Goal: Information Seeking & Learning: Check status

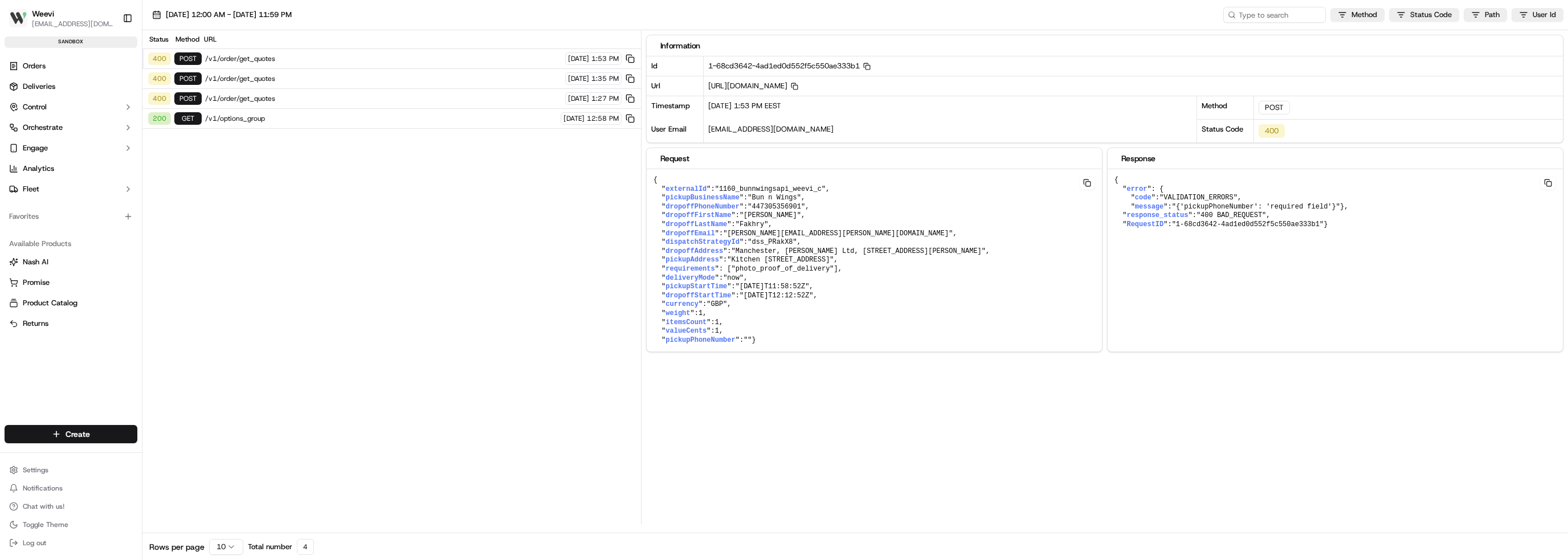
click at [260, 97] on span "/v1/order/get_quotes" at bounding box center [384, 98] width 357 height 9
click at [1222, 209] on span ""{'pickupPhoneNumber': 'required field'}"" at bounding box center [1255, 207] width 168 height 8
drag, startPoint x: 1316, startPoint y: 263, endPoint x: 1100, endPoint y: 251, distance: 216.3
click at [1317, 263] on div "{ " error ": { " code ": "VALIDATION_ERRORS" , " message ": "{'pickupPhoneNumbe…" at bounding box center [1335, 270] width 456 height 203
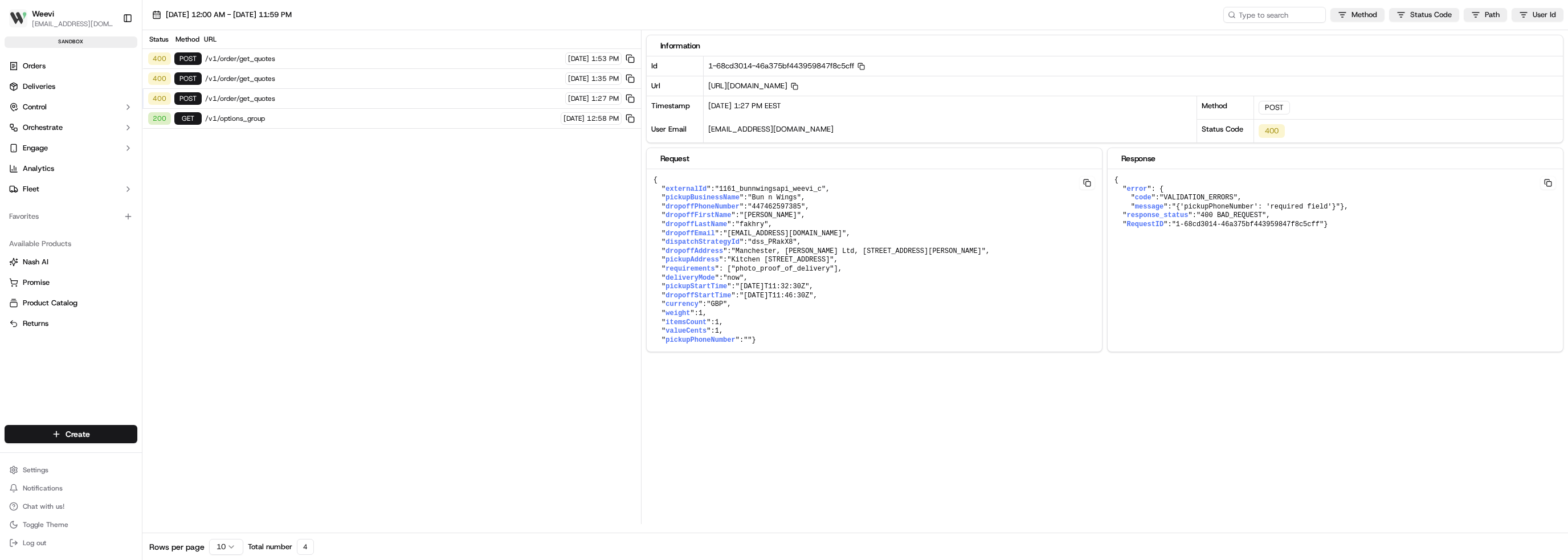
click at [706, 344] on span "pickupPhoneNumber" at bounding box center [700, 340] width 69 height 8
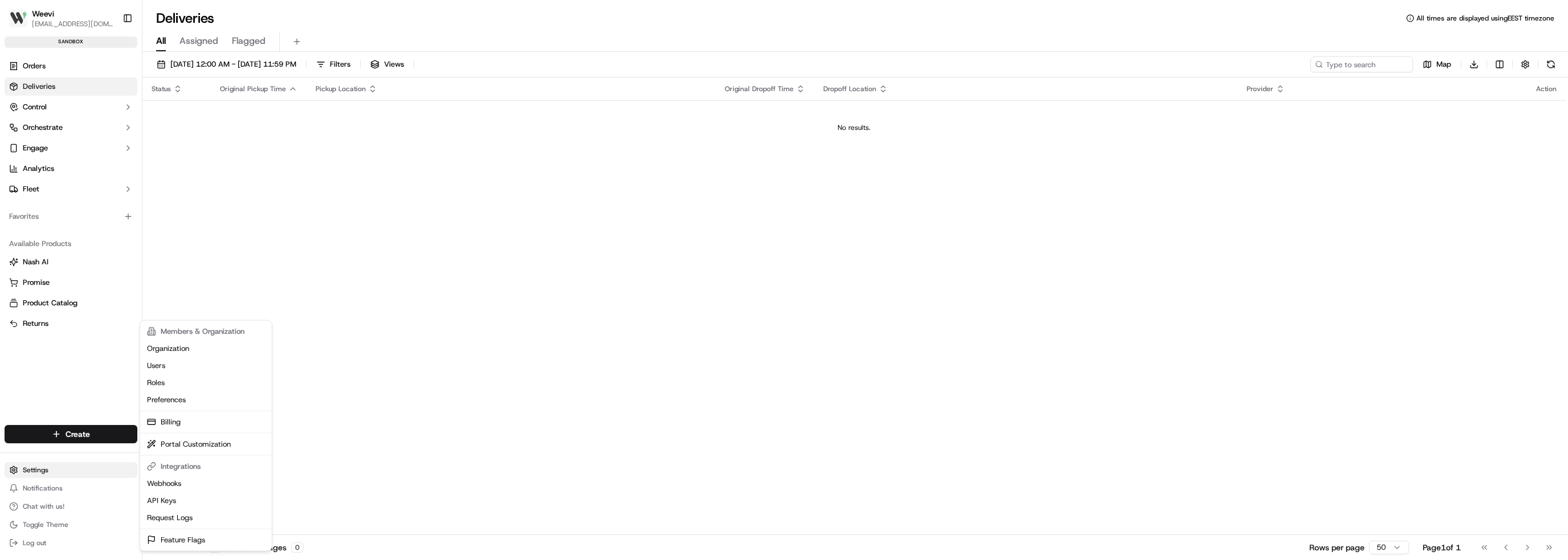
click at [54, 473] on html "Weevi [EMAIL_ADDRESS][DOMAIN_NAME] Toggle Sidebar sandbox Orders Deliveries Con…" at bounding box center [784, 280] width 1568 height 560
click at [190, 515] on link "Request Logs" at bounding box center [206, 518] width 127 height 17
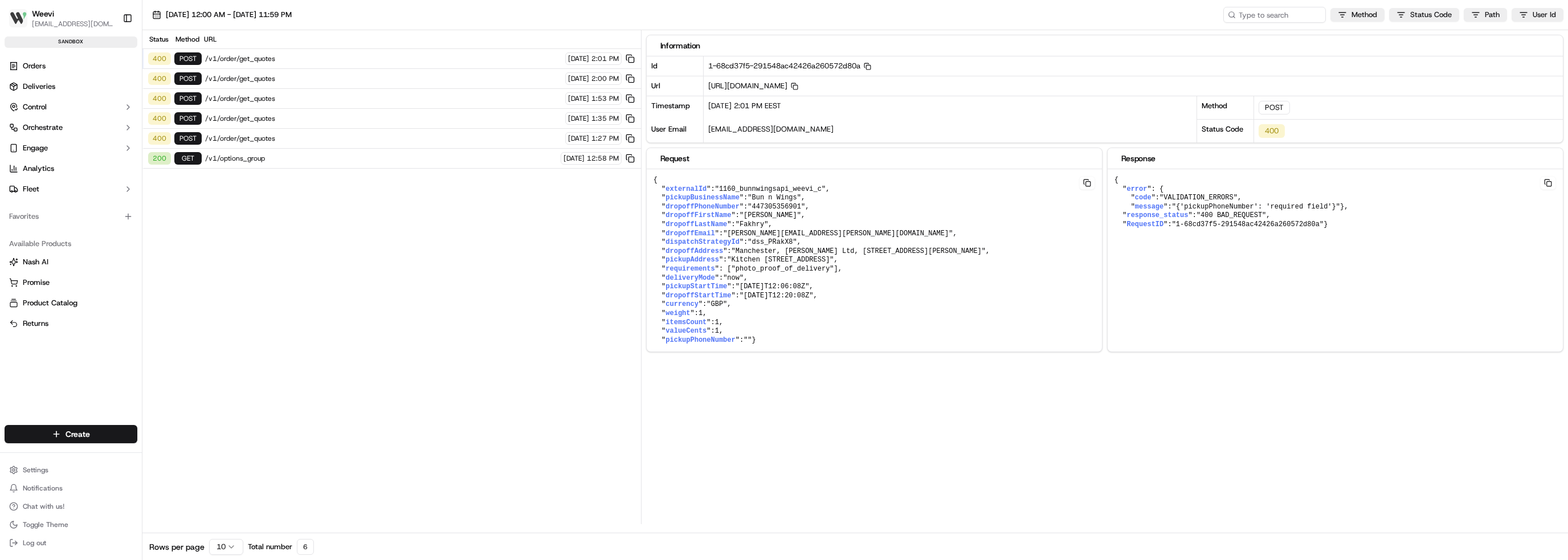
click at [273, 63] on div "400 POST /v1/order/get_quotes 09/19/2025 2:01 PM" at bounding box center [392, 59] width 499 height 20
click at [273, 57] on span "/v1/order/get_quotes" at bounding box center [384, 58] width 357 height 9
click at [283, 77] on span "/v1/order/get_quotes" at bounding box center [384, 78] width 357 height 9
click at [287, 59] on span "/v1/order/get_quotes" at bounding box center [384, 58] width 357 height 9
click at [280, 85] on div "400 POST /v1/order/get_quotes 09/19/2025 2:00 PM" at bounding box center [392, 79] width 499 height 20
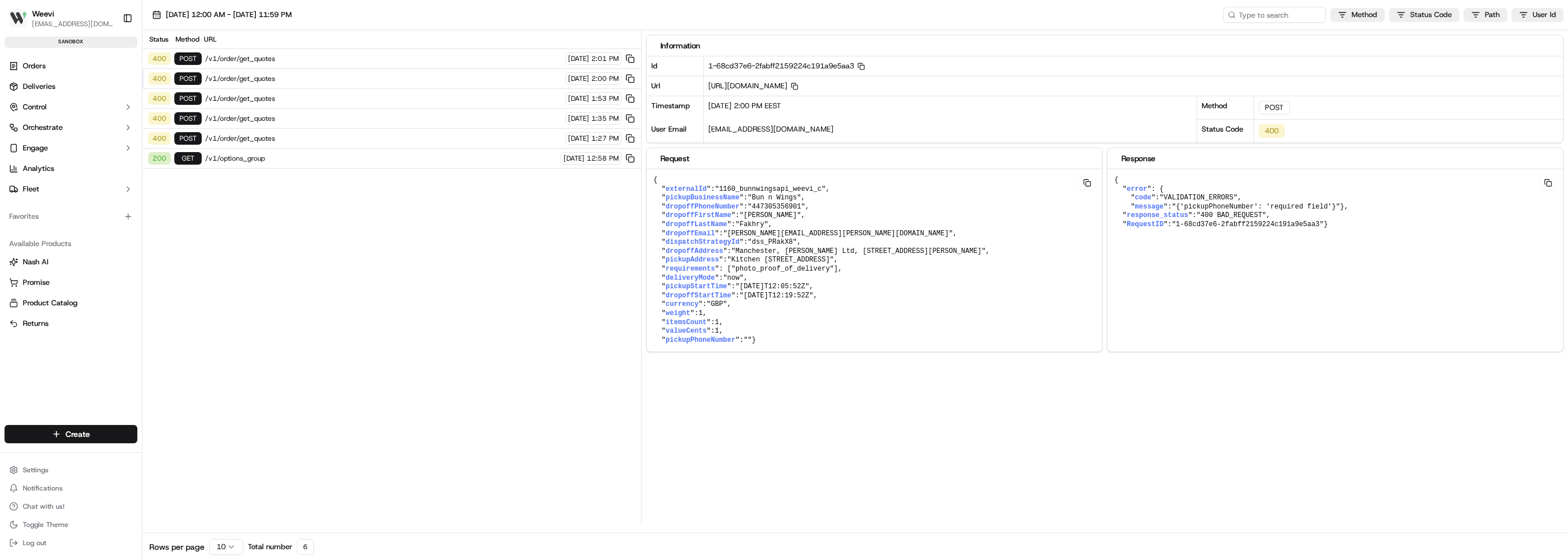
click at [283, 67] on div "400 POST /v1/order/get_quotes 09/19/2025 2:01 PM" at bounding box center [392, 59] width 499 height 20
click at [452, 59] on span "/v1/order/get_quotes" at bounding box center [384, 58] width 357 height 9
